Goal: Information Seeking & Learning: Learn about a topic

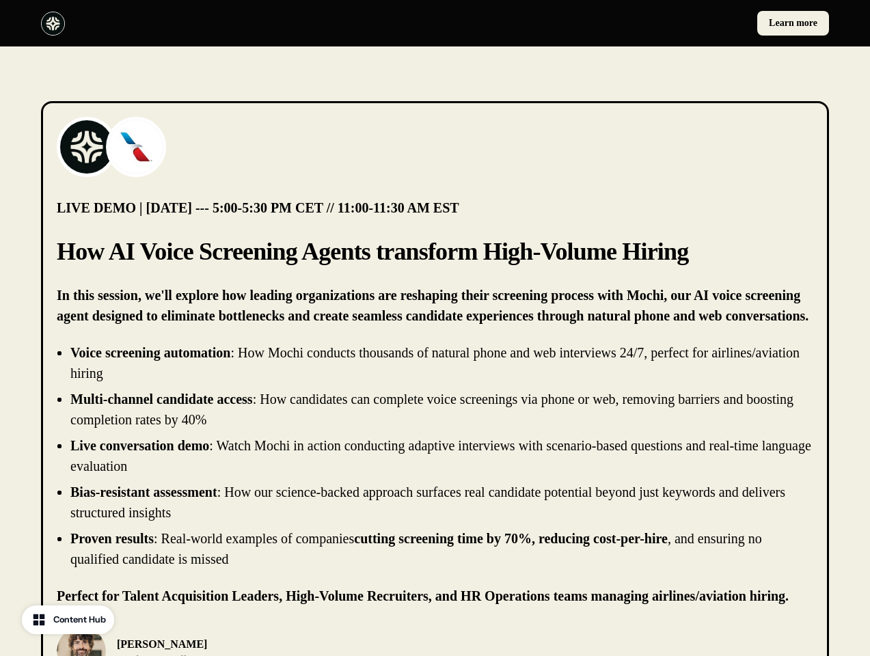
click at [435, 23] on div "Learn more" at bounding box center [435, 23] width 870 height 46
click at [235, 23] on div at bounding box center [235, 24] width 389 height 24
click at [635, 23] on div "Learn more" at bounding box center [635, 23] width 389 height 25
click at [87, 147] on img at bounding box center [86, 147] width 55 height 55
click at [136, 147] on img at bounding box center [136, 147] width 55 height 55
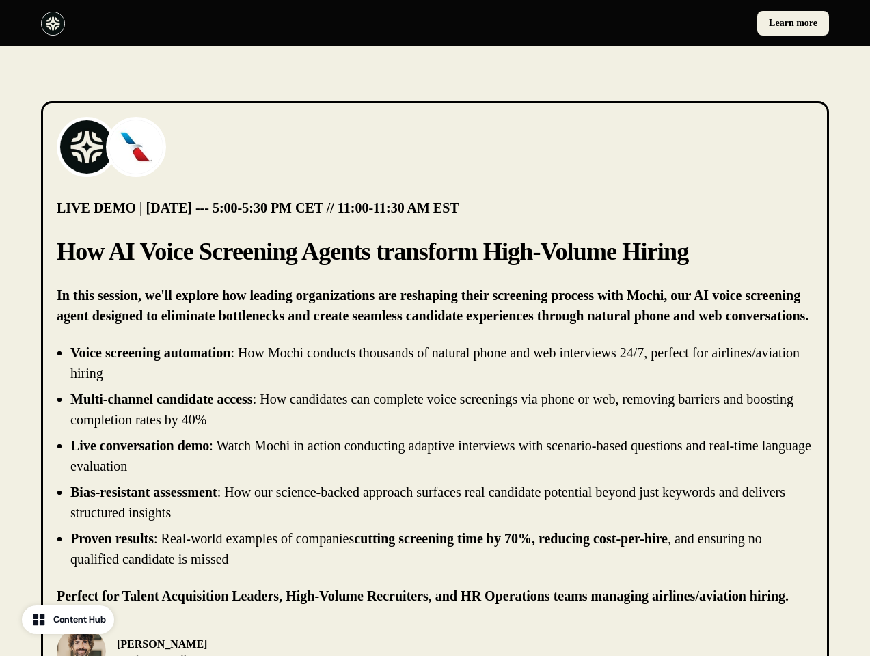
click at [435, 456] on li "Live conversation demo : Watch Mochi in action conducting adaptive interviews w…" at bounding box center [441, 455] width 743 height 41
click at [435, 641] on div "[PERSON_NAME] Chief Product Officer, [PERSON_NAME]" at bounding box center [435, 651] width 757 height 49
click at [242, 641] on div "[PERSON_NAME] Chief Product Officer, [PERSON_NAME]" at bounding box center [242, 651] width 370 height 49
click at [81, 641] on img at bounding box center [81, 651] width 49 height 49
click at [177, 647] on p "[PERSON_NAME]" at bounding box center [198, 644] width 163 height 16
